Goal: Transaction & Acquisition: Book appointment/travel/reservation

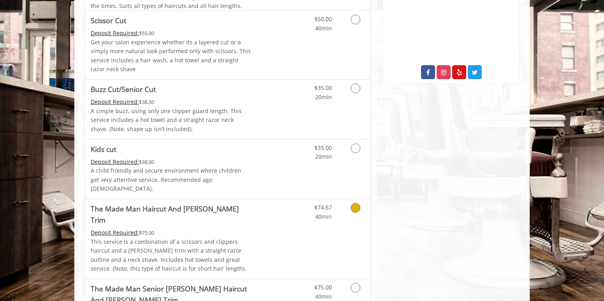
scroll to position [463, 0]
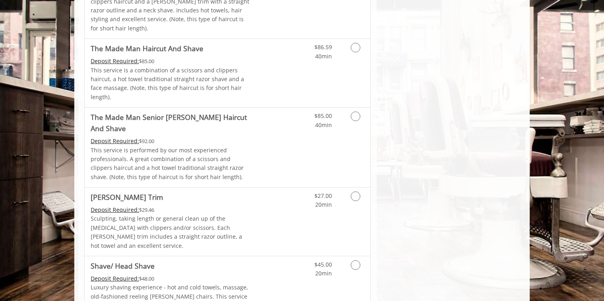
scroll to position [750, 0]
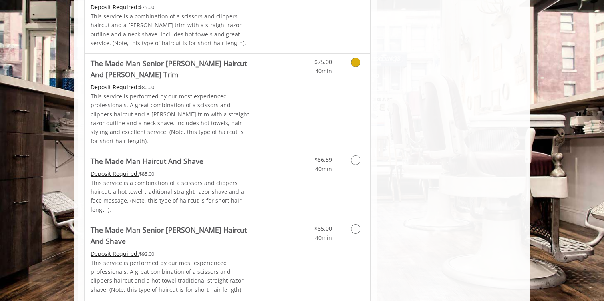
click at [302, 76] on div "$75.00 40min" at bounding box center [334, 101] width 71 height 97
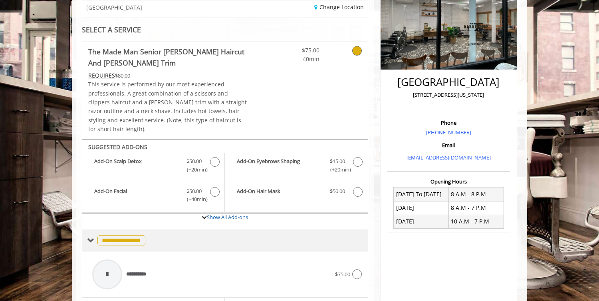
scroll to position [287, 0]
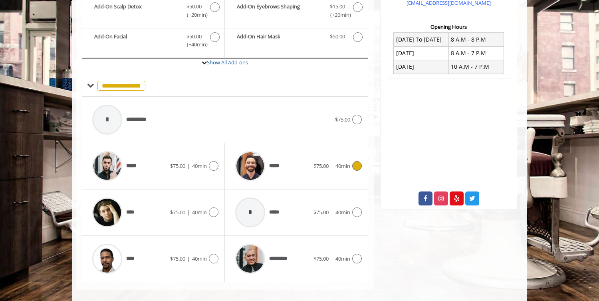
click at [299, 170] on div "*****" at bounding box center [272, 166] width 82 height 38
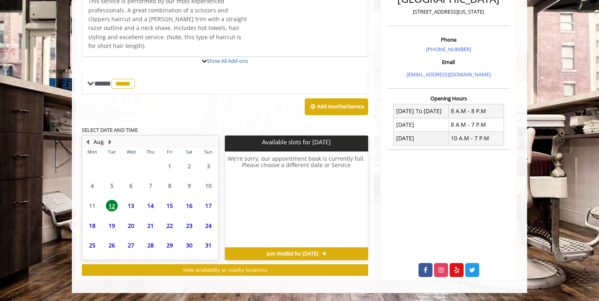
scroll to position [279, 0]
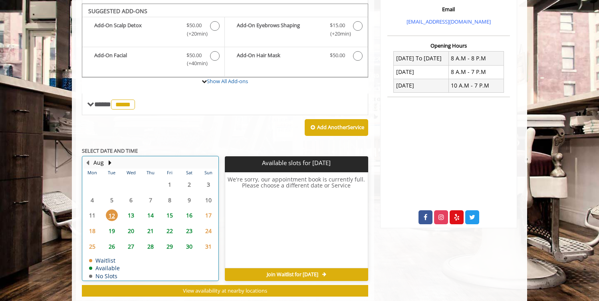
click at [128, 196] on table "Mon Tue Wed Thu Fri Sat Sun 28 29 30 31 1 2 3 4 5 6 7 8 9 10 11 12 13 14 15 16 …" at bounding box center [150, 223] width 135 height 111
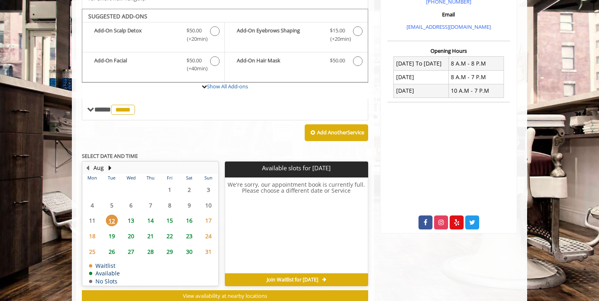
click at [113, 214] on span "12" at bounding box center [112, 220] width 12 height 12
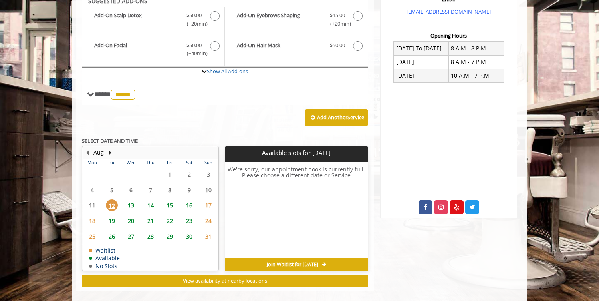
scroll to position [196, 0]
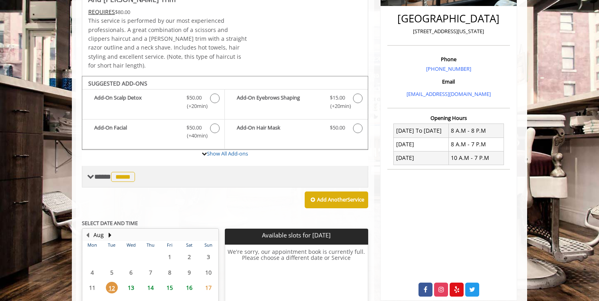
click at [119, 174] on div "**** ***** ********" at bounding box center [225, 177] width 286 height 22
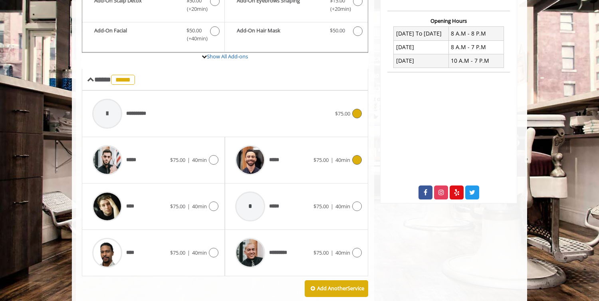
click at [198, 115] on div "**********" at bounding box center [211, 114] width 247 height 38
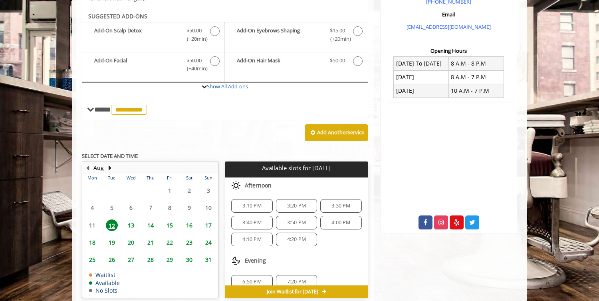
scroll to position [10, 0]
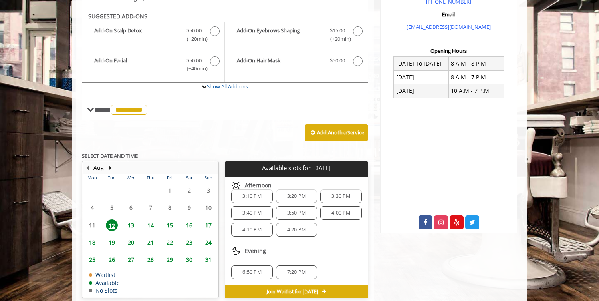
click at [243, 193] on span "3:10 PM" at bounding box center [251, 196] width 19 height 6
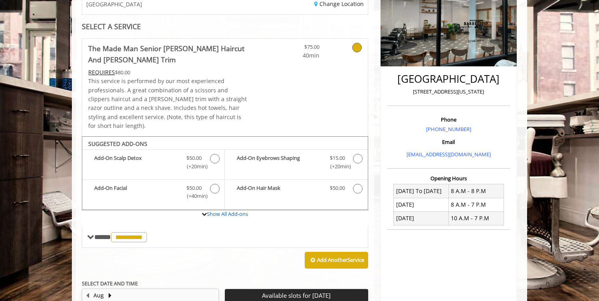
scroll to position [443, 0]
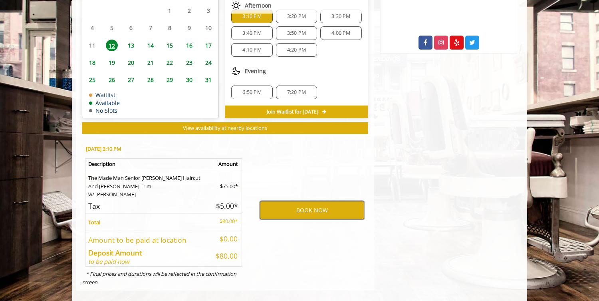
click at [305, 204] on button "BOOK NOW" at bounding box center [312, 210] width 104 height 18
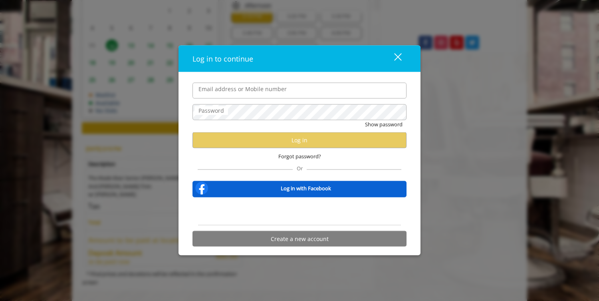
click at [400, 59] on div "close dialog" at bounding box center [398, 57] width 8 height 8
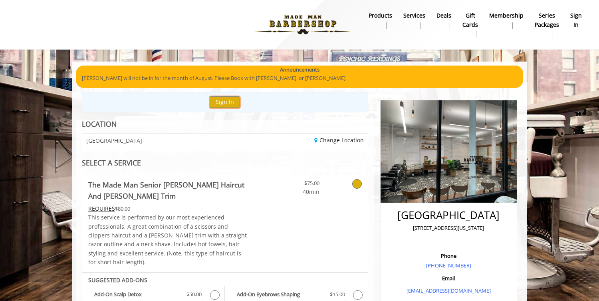
scroll to position [394, 0]
